Goal: Task Accomplishment & Management: Use online tool/utility

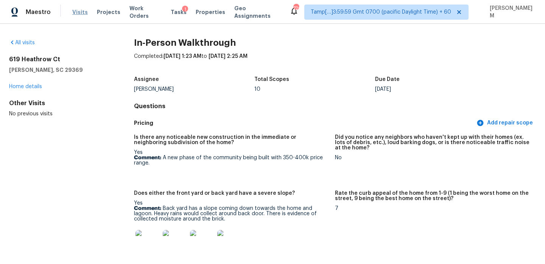
click at [75, 12] on span "Visits" at bounding box center [80, 12] width 16 height 8
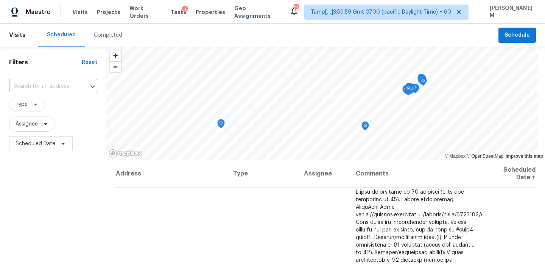
click at [182, 9] on div "1" at bounding box center [185, 10] width 6 height 8
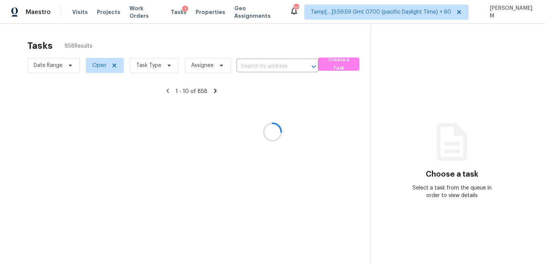
click at [173, 14] on div at bounding box center [272, 132] width 545 height 264
click at [288, 67] on div at bounding box center [272, 132] width 545 height 264
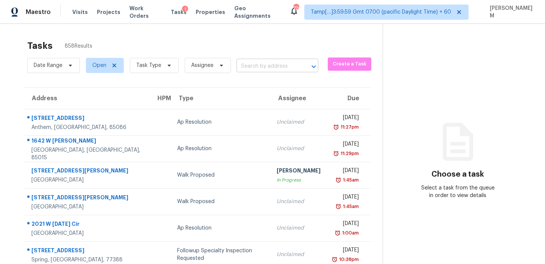
click at [279, 65] on input "text" at bounding box center [267, 67] width 61 height 12
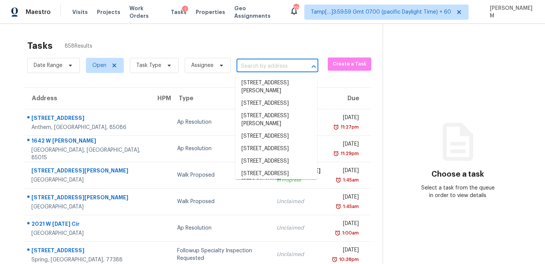
paste input "[STREET_ADDRESS][PERSON_NAME]"
type input "[STREET_ADDRESS][PERSON_NAME]"
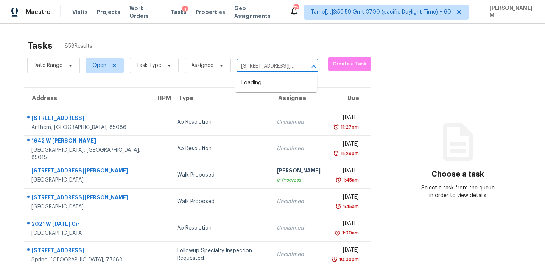
scroll to position [0, 46]
click at [289, 86] on li "[STREET_ADDRESS][PERSON_NAME]" at bounding box center [277, 87] width 82 height 20
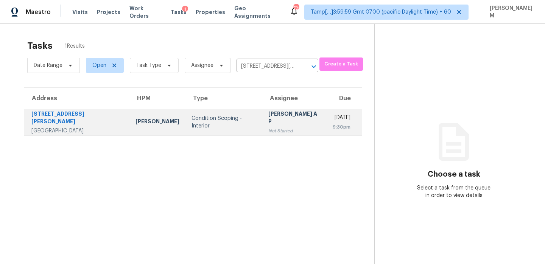
click at [288, 119] on td "[PERSON_NAME] A P Not Started" at bounding box center [294, 122] width 64 height 27
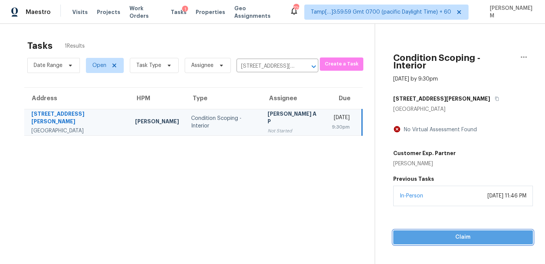
click at [448, 233] on span "Claim" at bounding box center [464, 237] width 128 height 9
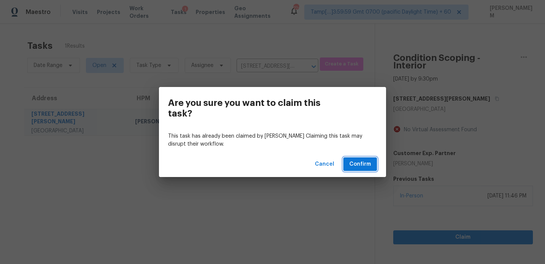
click at [359, 167] on span "Confirm" at bounding box center [361, 164] width 22 height 9
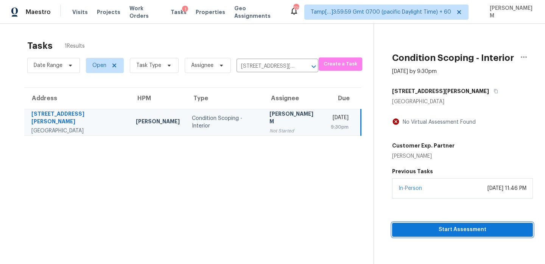
click at [457, 231] on span "Start Assessment" at bounding box center [462, 229] width 129 height 9
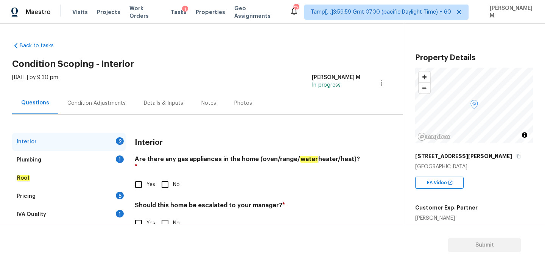
scroll to position [20, 0]
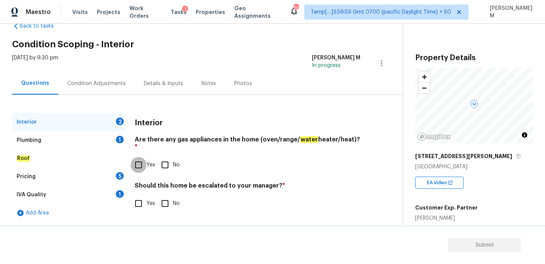
click at [144, 159] on input "Yes" at bounding box center [139, 165] width 16 height 16
checkbox input "true"
click at [134, 196] on input "Yes" at bounding box center [139, 204] width 16 height 16
checkbox input "true"
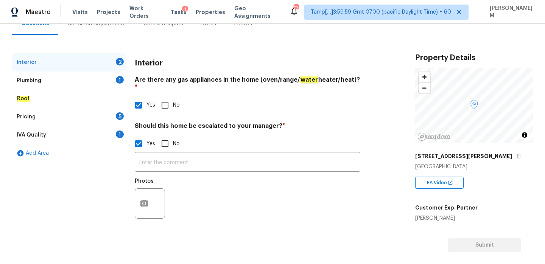
scroll to position [82, 0]
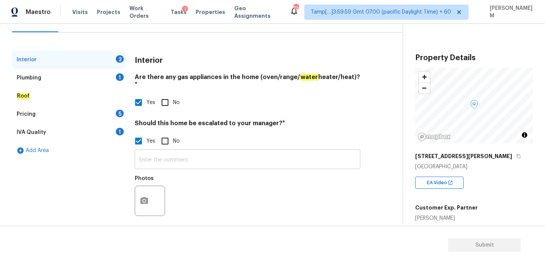
click at [159, 151] on input "text" at bounding box center [248, 160] width 226 height 18
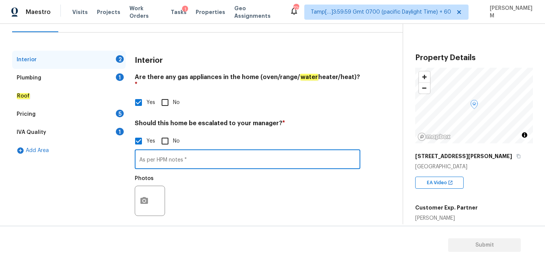
paste input "Home has an addition which has been made into the laundry room does not match t…"
type input "As per HPM notes " Home has an addition which has been made into the laundry ro…"
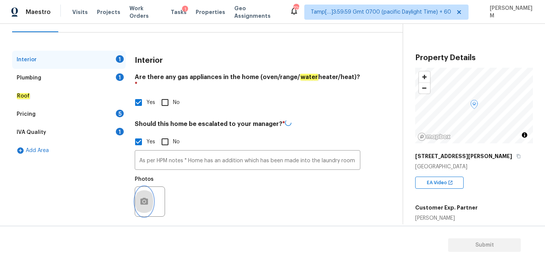
click at [147, 187] on button "button" at bounding box center [144, 202] width 18 height 30
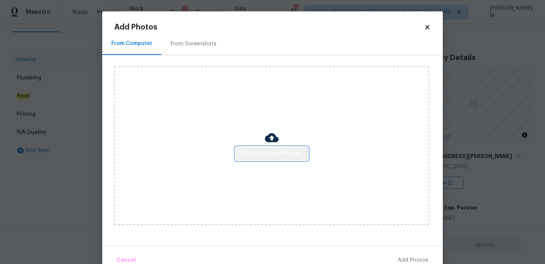
click at [254, 150] on span "Click to Upload Photos" at bounding box center [272, 153] width 61 height 9
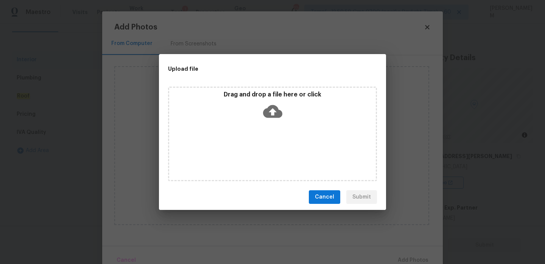
click at [282, 112] on div "Drag and drop a file here or click" at bounding box center [272, 107] width 207 height 33
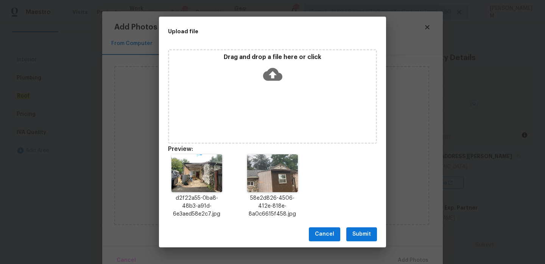
click at [356, 230] on span "Submit" at bounding box center [362, 234] width 19 height 9
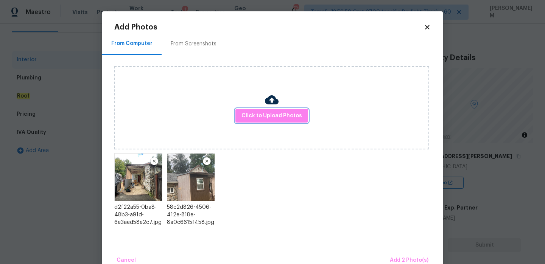
scroll to position [16, 0]
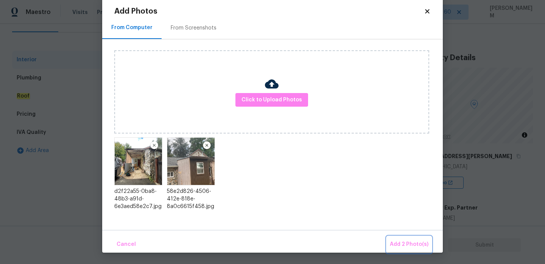
click at [419, 245] on span "Add 2 Photo(s)" at bounding box center [409, 244] width 39 height 9
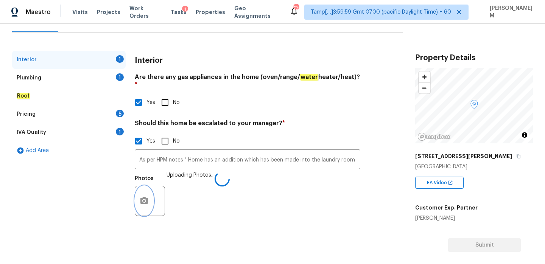
scroll to position [0, 0]
click at [67, 81] on div "Plumbing 1" at bounding box center [69, 78] width 114 height 18
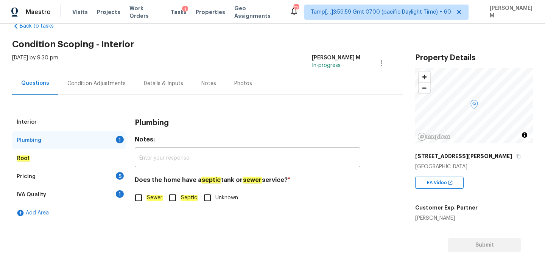
click at [140, 196] on input "Sewer" at bounding box center [139, 198] width 16 height 16
checkbox input "true"
click at [93, 160] on div "Roof" at bounding box center [69, 159] width 114 height 18
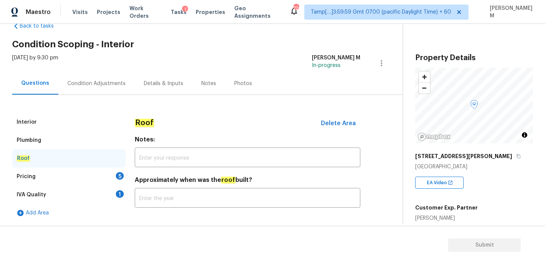
click at [94, 175] on div "Pricing 5" at bounding box center [69, 177] width 114 height 18
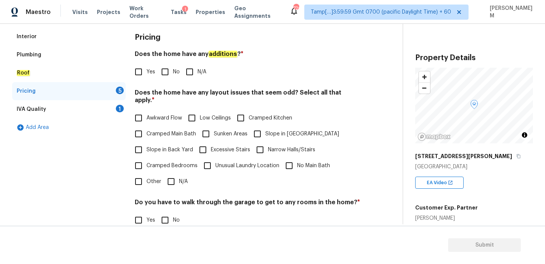
scroll to position [107, 0]
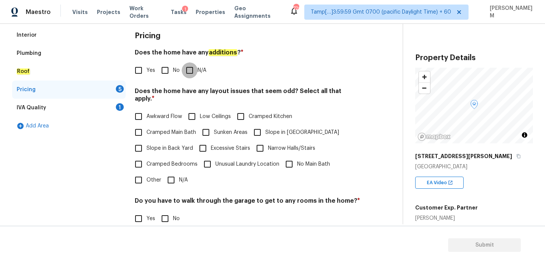
click at [191, 73] on input "N/A" at bounding box center [190, 70] width 16 height 16
checkbox input "true"
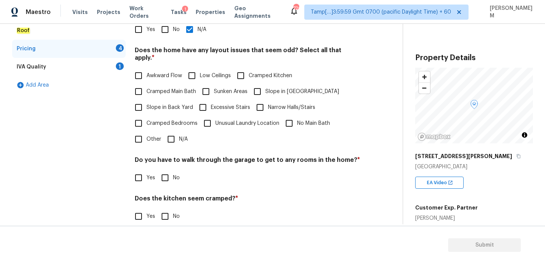
scroll to position [144, 0]
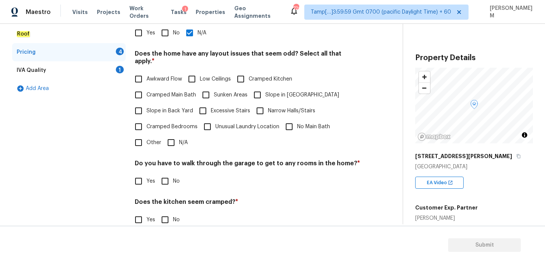
click at [142, 139] on input "Other" at bounding box center [139, 143] width 16 height 16
checkbox input "true"
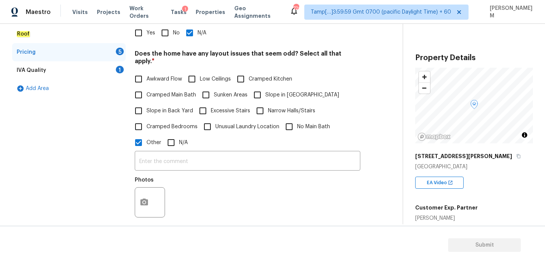
click at [167, 135] on input "N/A" at bounding box center [171, 143] width 16 height 16
checkbox input "true"
click at [134, 139] on input "Other" at bounding box center [139, 143] width 16 height 16
checkbox input "false"
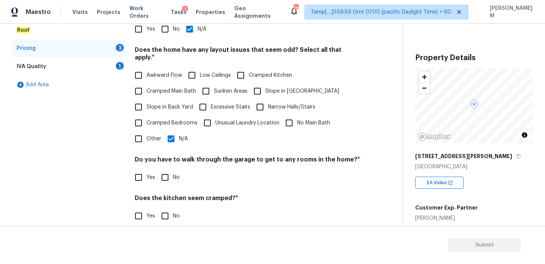
scroll to position [190, 0]
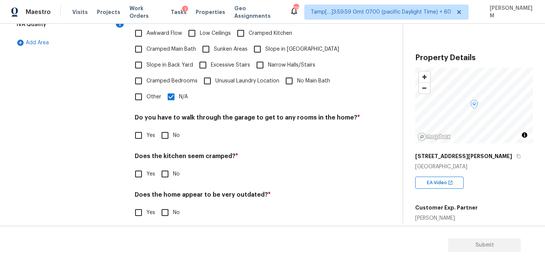
click at [166, 129] on input "No" at bounding box center [165, 136] width 16 height 16
checkbox input "true"
click at [165, 170] on input "No" at bounding box center [165, 174] width 16 height 16
checkbox input "true"
click at [165, 205] on input "No" at bounding box center [165, 213] width 16 height 16
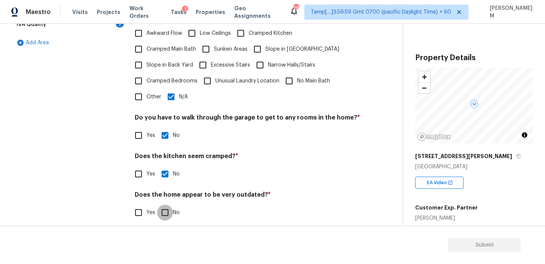
checkbox input "true"
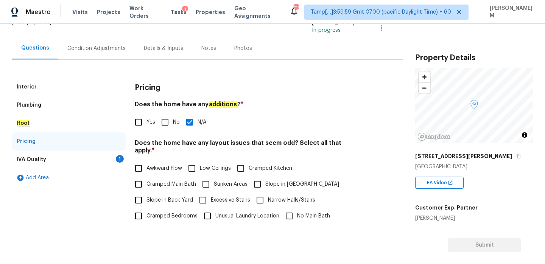
click at [96, 158] on div "IVA Quality 1" at bounding box center [69, 160] width 114 height 18
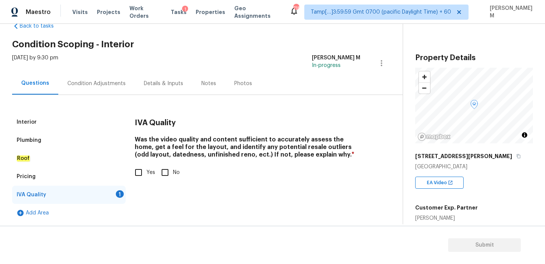
click at [145, 173] on input "Yes" at bounding box center [139, 173] width 16 height 16
checkbox input "true"
click at [95, 174] on div "Pricing" at bounding box center [69, 177] width 114 height 18
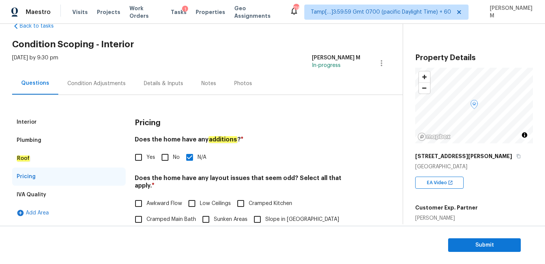
click at [75, 157] on div "Roof" at bounding box center [69, 159] width 114 height 18
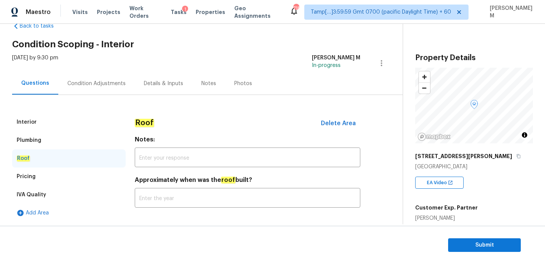
click at [62, 178] on div "Pricing" at bounding box center [69, 177] width 114 height 18
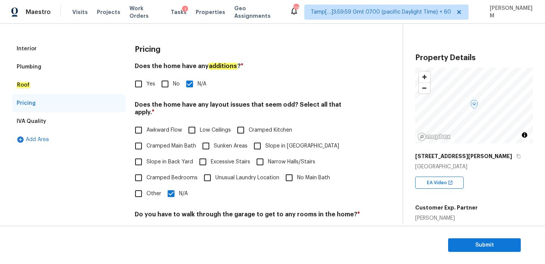
scroll to position [97, 0]
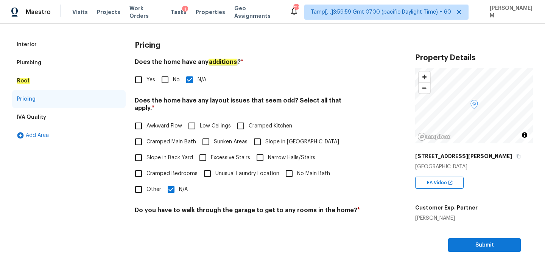
click at [141, 118] on input "Awkward Flow" at bounding box center [139, 126] width 16 height 16
checkbox input "true"
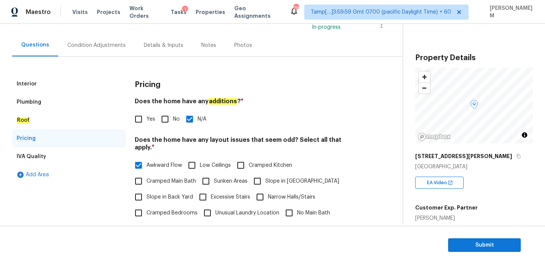
click at [69, 153] on div "IVA Quality" at bounding box center [69, 157] width 114 height 18
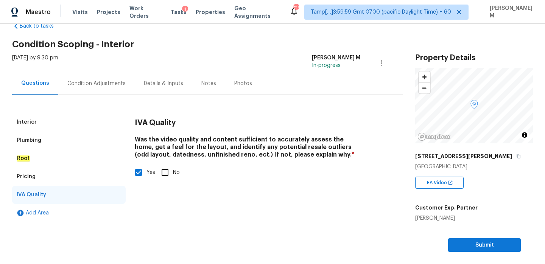
click at [78, 86] on div "Condition Adjustments" at bounding box center [96, 84] width 58 height 8
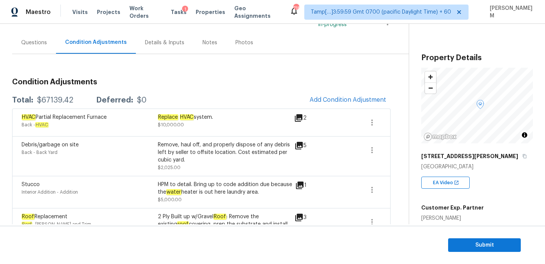
scroll to position [66, 0]
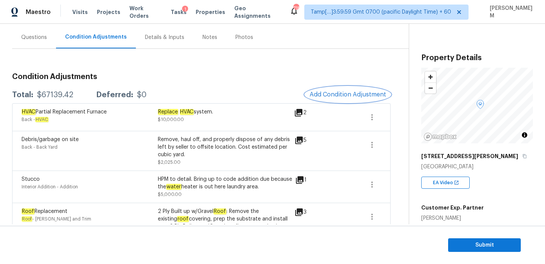
click at [331, 91] on button "Add Condition Adjustment" at bounding box center [348, 95] width 86 height 16
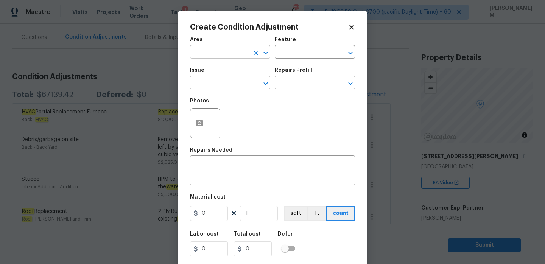
click at [236, 51] on input "text" at bounding box center [219, 53] width 59 height 12
click at [240, 83] on li "Interior Overall" at bounding box center [230, 82] width 80 height 12
type input "Interior Overall"
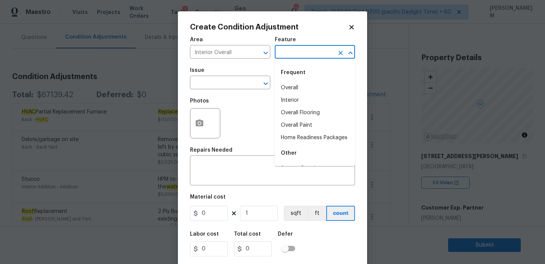
click at [306, 54] on input "text" at bounding box center [304, 53] width 59 height 12
click at [317, 112] on li "Overall Flooring" at bounding box center [315, 113] width 80 height 12
type input "Overall Flooring"
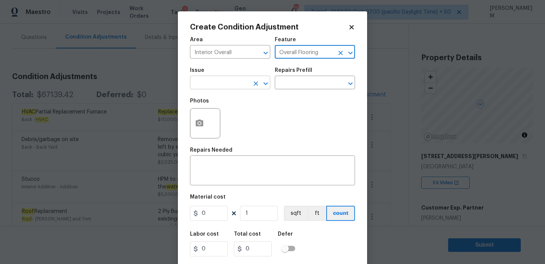
click at [233, 85] on input "text" at bounding box center [219, 84] width 59 height 12
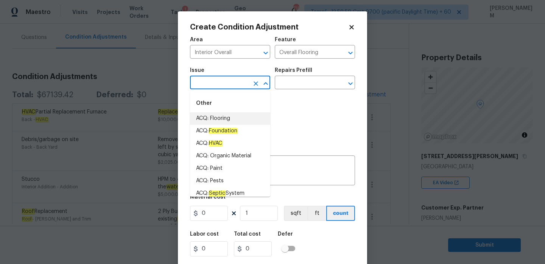
click at [237, 120] on li "ACQ: Flooring" at bounding box center [230, 118] width 80 height 12
type input "ACQ: Flooring"
click at [316, 96] on div "Photos" at bounding box center [272, 118] width 165 height 49
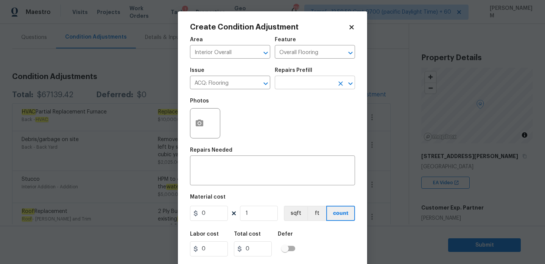
click at [289, 81] on input "text" at bounding box center [304, 84] width 59 height 12
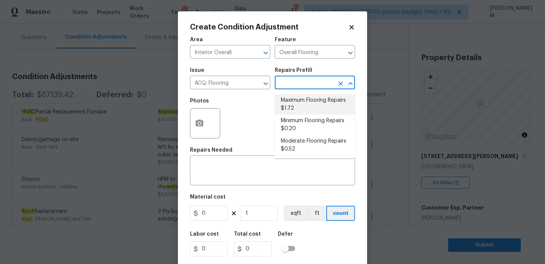
click at [305, 104] on li "Maximum Flooring Repairs $1.72" at bounding box center [315, 104] width 80 height 20
type input "Acquisition"
type textarea "Acquisition Scope: Maximum flooring repairs"
type input "1.72"
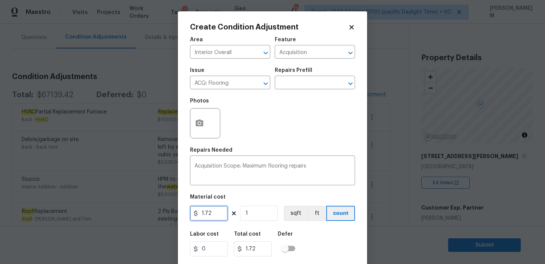
drag, startPoint x: 218, startPoint y: 213, endPoint x: 148, endPoint y: 211, distance: 69.7
click at [148, 211] on div "Create Condition Adjustment Area Interior Overall ​ Feature Acquisition ​ Issue…" at bounding box center [272, 132] width 545 height 264
paste input "text"
drag, startPoint x: 214, startPoint y: 214, endPoint x: 157, endPoint y: 211, distance: 57.3
click at [158, 211] on div "Create Condition Adjustment Area Interior Overall ​ Feature Acquisition ​ Issue…" at bounding box center [272, 132] width 545 height 264
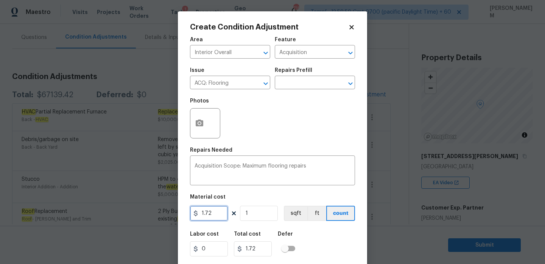
paste input "text"
click at [214, 218] on input "1.72" at bounding box center [209, 213] width 38 height 15
type input "3500"
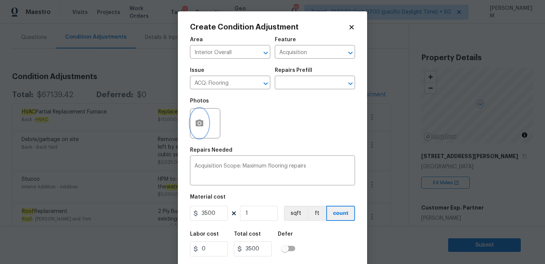
click at [203, 122] on icon "button" at bounding box center [199, 123] width 9 height 9
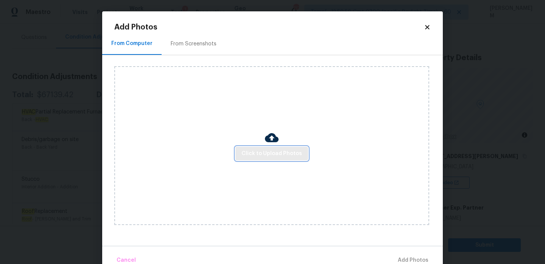
click at [265, 150] on span "Click to Upload Photos" at bounding box center [272, 153] width 61 height 9
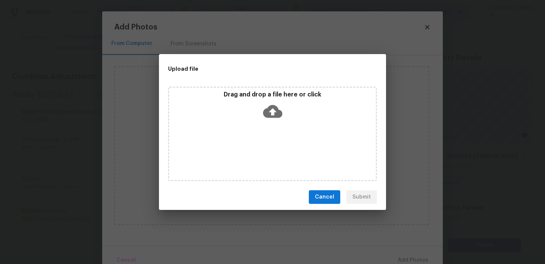
click at [265, 103] on icon at bounding box center [272, 111] width 19 height 19
